Goal: Information Seeking & Learning: Learn about a topic

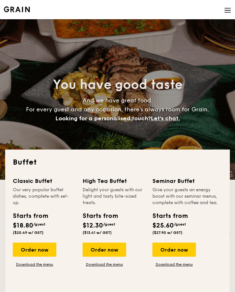
select select
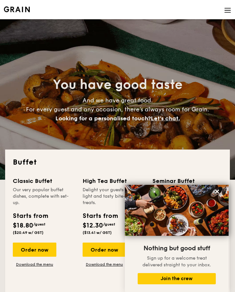
click at [227, 8] on img at bounding box center [228, 10] width 7 height 7
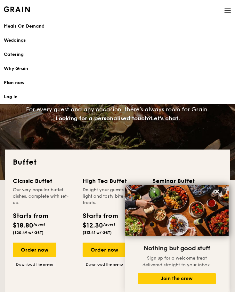
click at [19, 56] on h1 "Catering" at bounding box center [118, 54] width 228 height 6
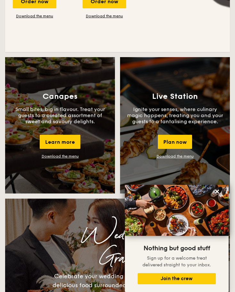
scroll to position [545, 0]
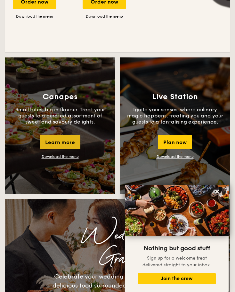
click at [72, 140] on div "Learn more" at bounding box center [60, 142] width 41 height 14
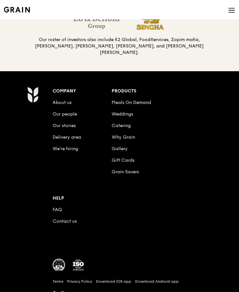
scroll to position [668, 0]
